Goal: Navigation & Orientation: Find specific page/section

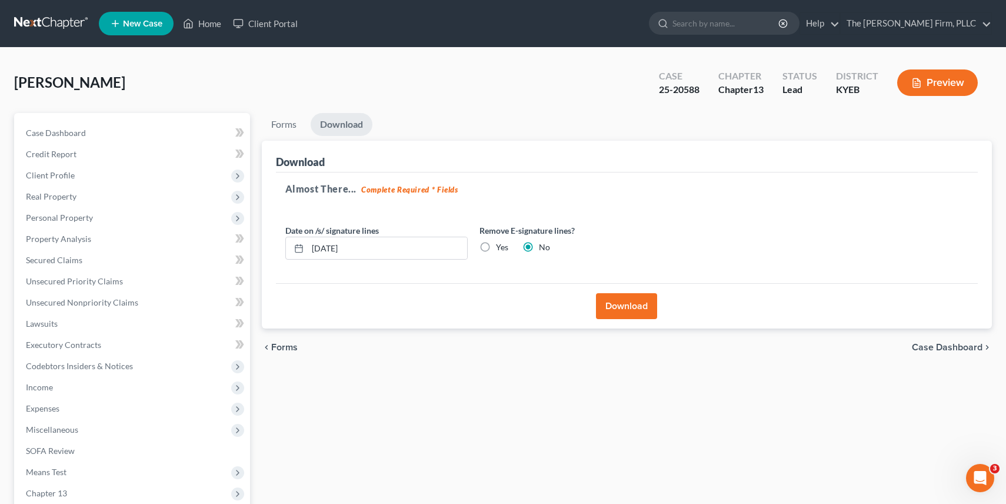
click at [66, 21] on link at bounding box center [51, 23] width 75 height 21
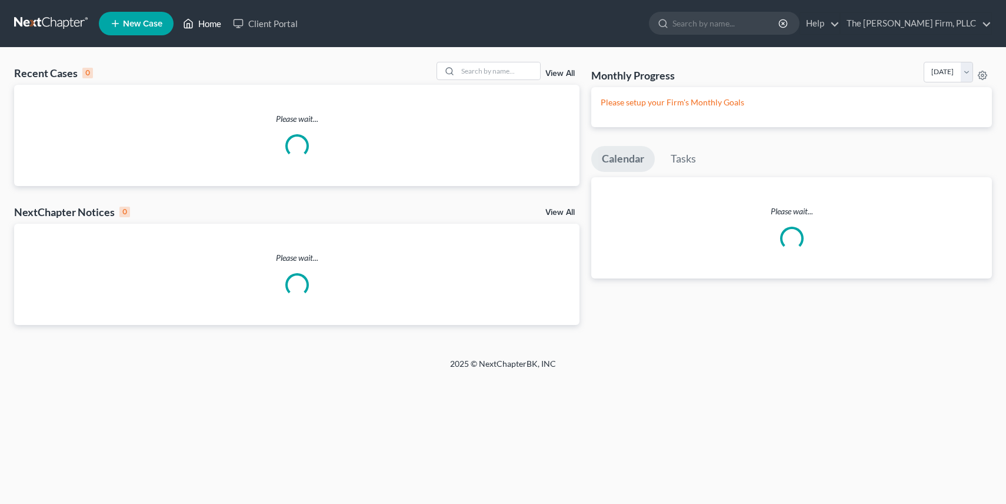
click at [202, 25] on link "Home" at bounding box center [202, 23] width 50 height 21
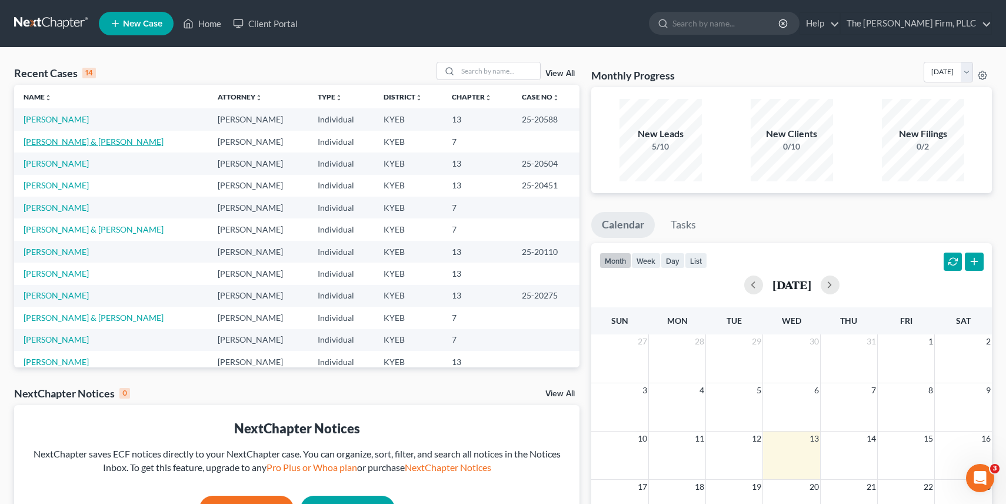
click at [78, 146] on link "[PERSON_NAME] & [PERSON_NAME]" at bounding box center [94, 141] width 140 height 10
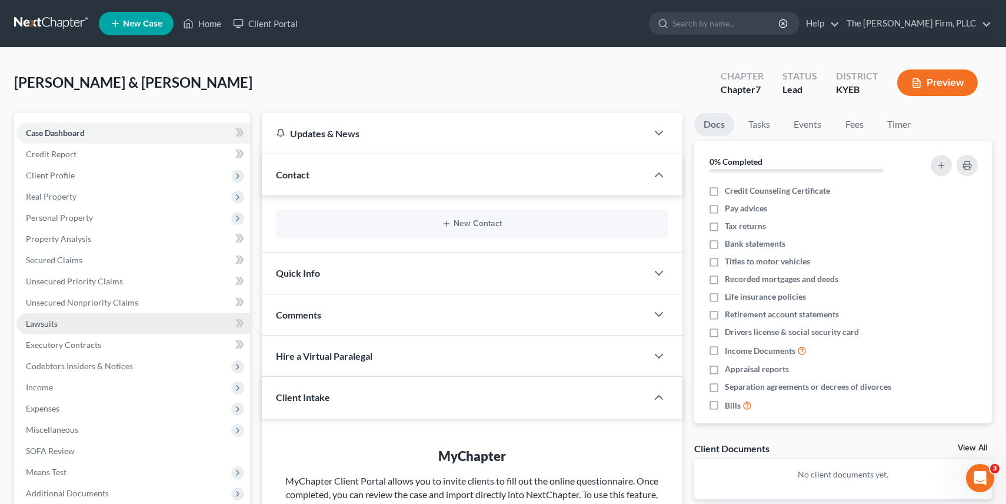
click at [58, 327] on link "Lawsuits" at bounding box center [133, 323] width 234 height 21
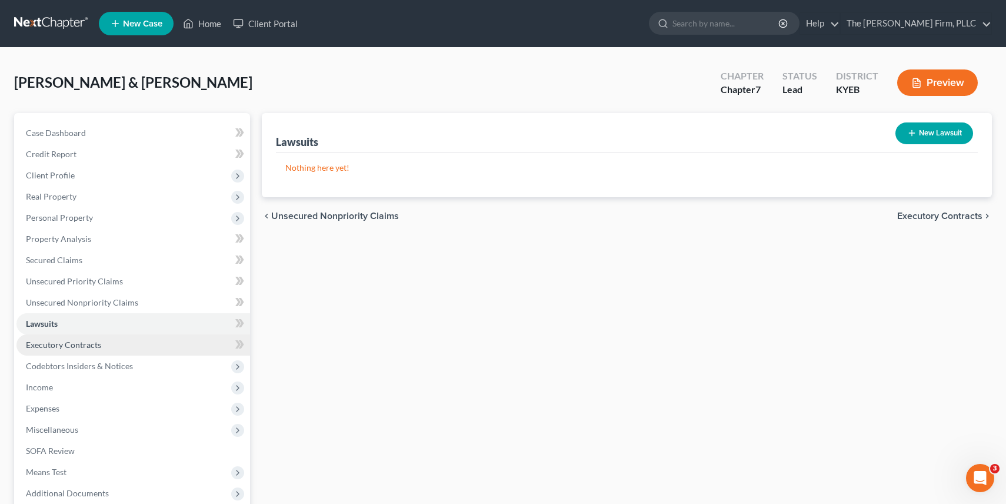
click at [139, 340] on link "Executory Contracts" at bounding box center [133, 344] width 234 height 21
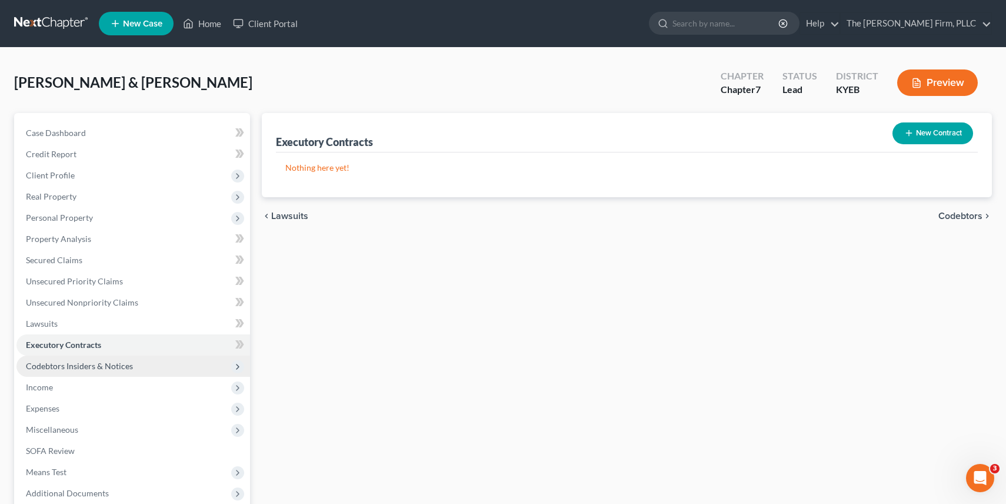
click at [121, 371] on span "Codebtors Insiders & Notices" at bounding box center [133, 365] width 234 height 21
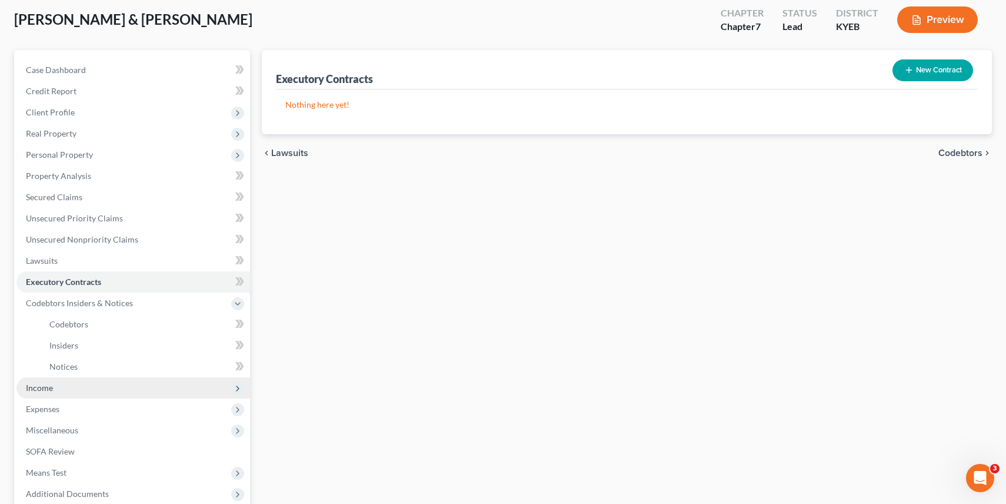
scroll to position [82, 0]
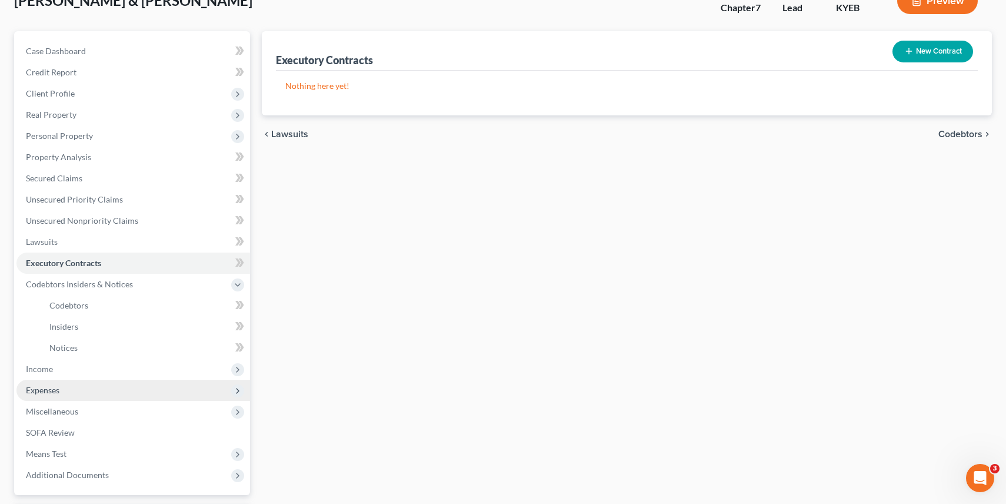
click at [71, 390] on span "Expenses" at bounding box center [133, 389] width 234 height 21
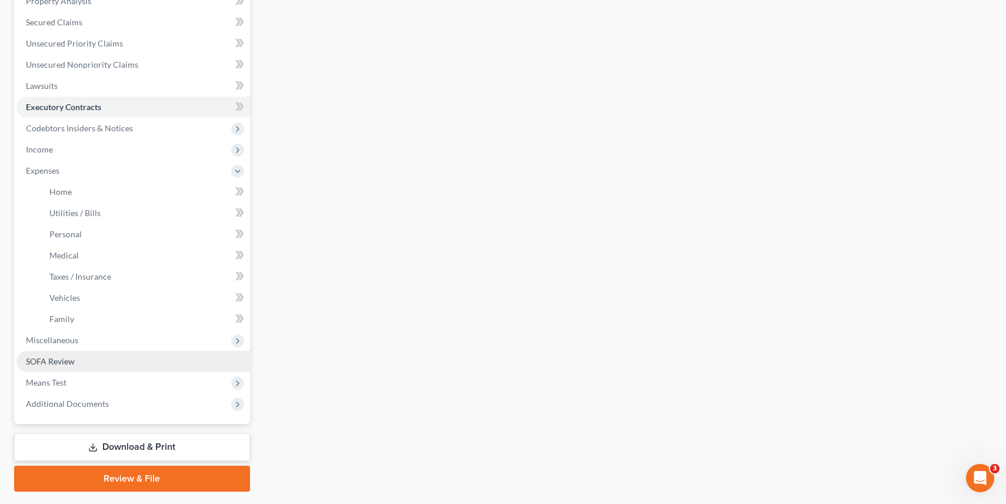
scroll to position [236, 0]
click at [74, 368] on link "SOFA Review" at bounding box center [133, 362] width 234 height 21
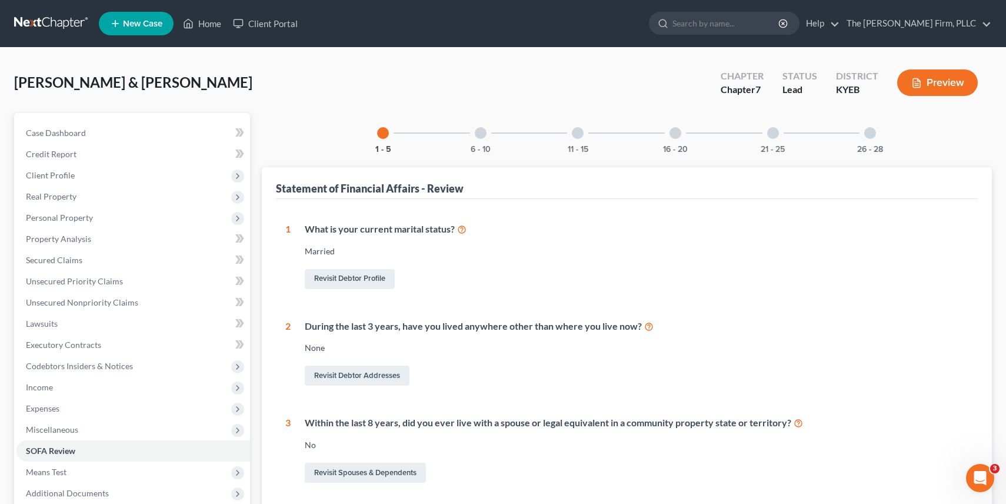
click at [483, 132] on div at bounding box center [481, 133] width 12 height 12
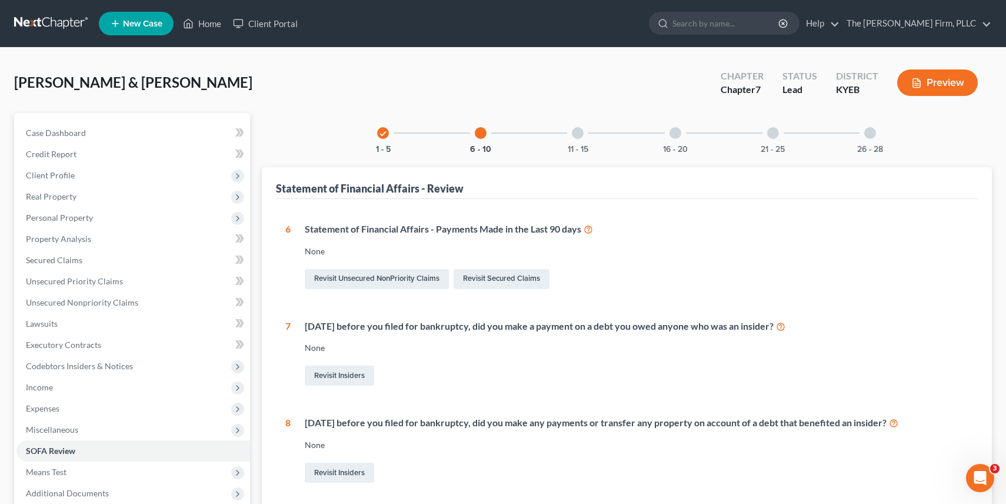
click at [578, 135] on div at bounding box center [578, 133] width 12 height 12
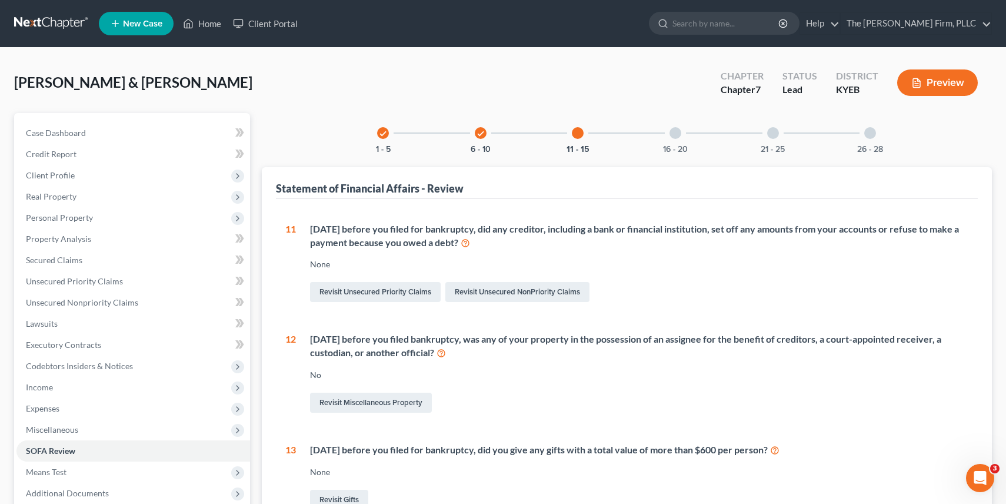
click at [673, 131] on div at bounding box center [675, 133] width 12 height 12
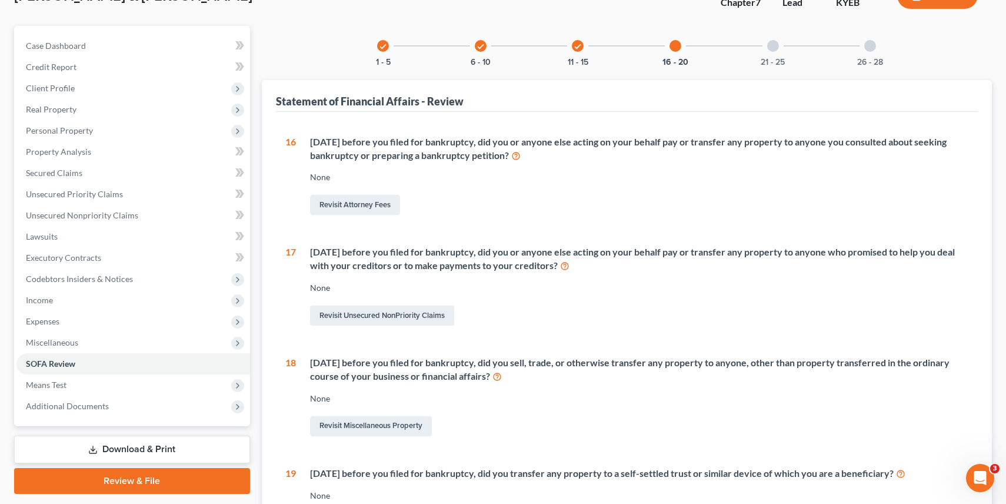
scroll to position [94, 0]
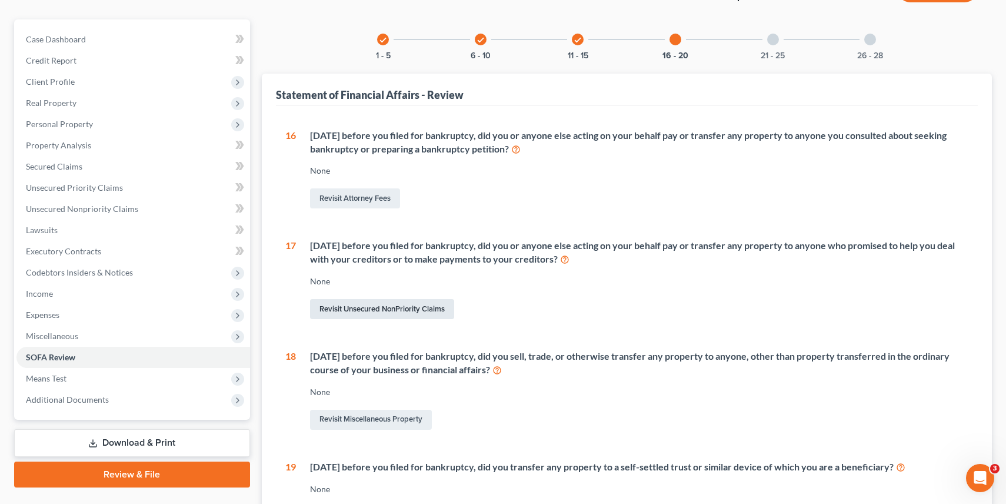
click at [439, 312] on link "Revisit Unsecured NonPriority Claims" at bounding box center [382, 309] width 144 height 20
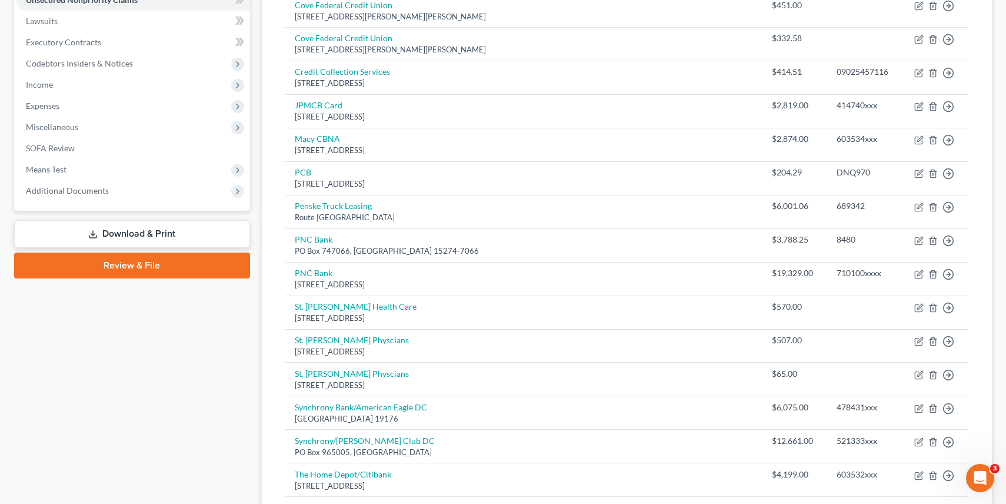
scroll to position [512, 0]
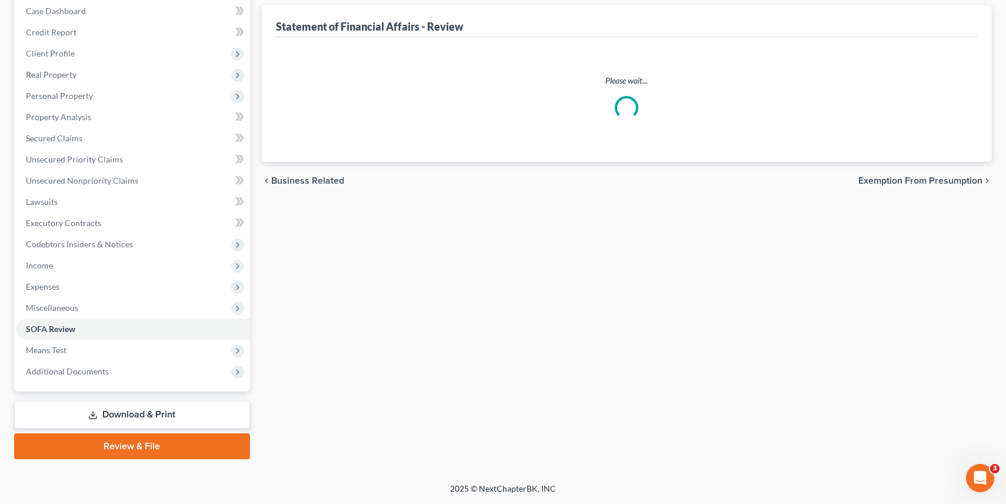
scroll to position [94, 0]
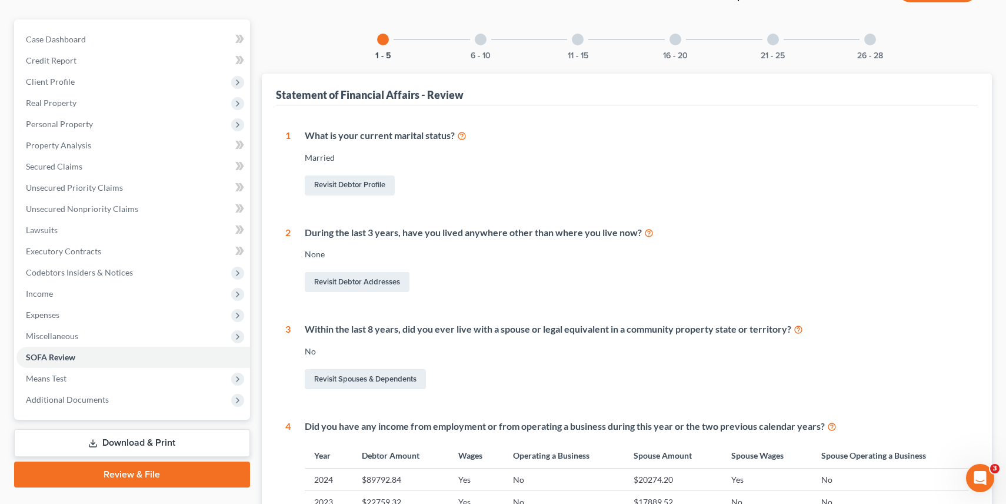
click at [579, 37] on div at bounding box center [578, 40] width 12 height 12
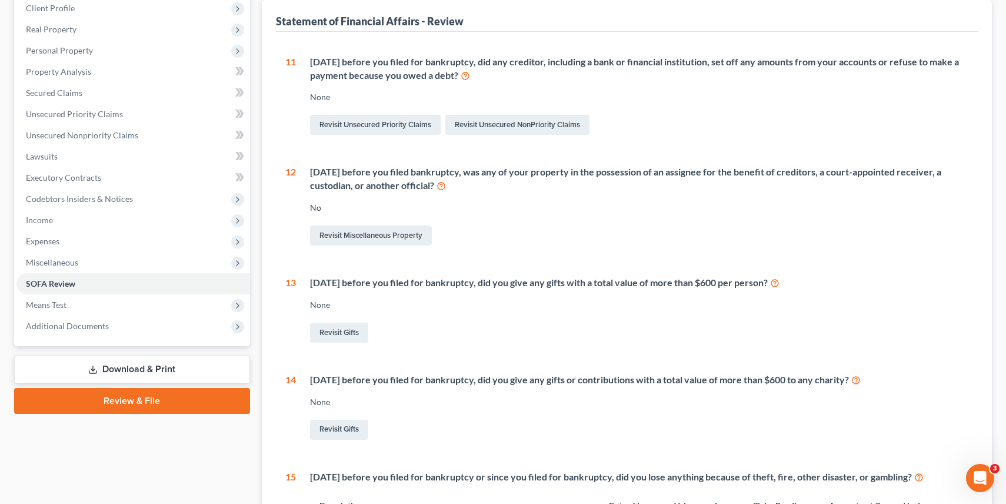
scroll to position [0, 0]
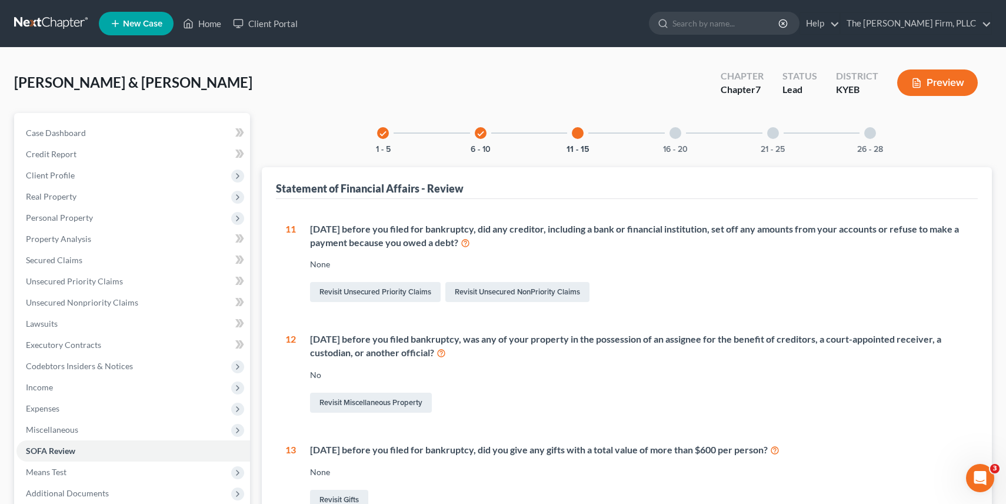
click at [675, 135] on div at bounding box center [675, 133] width 12 height 12
